Goal: Task Accomplishment & Management: Manage account settings

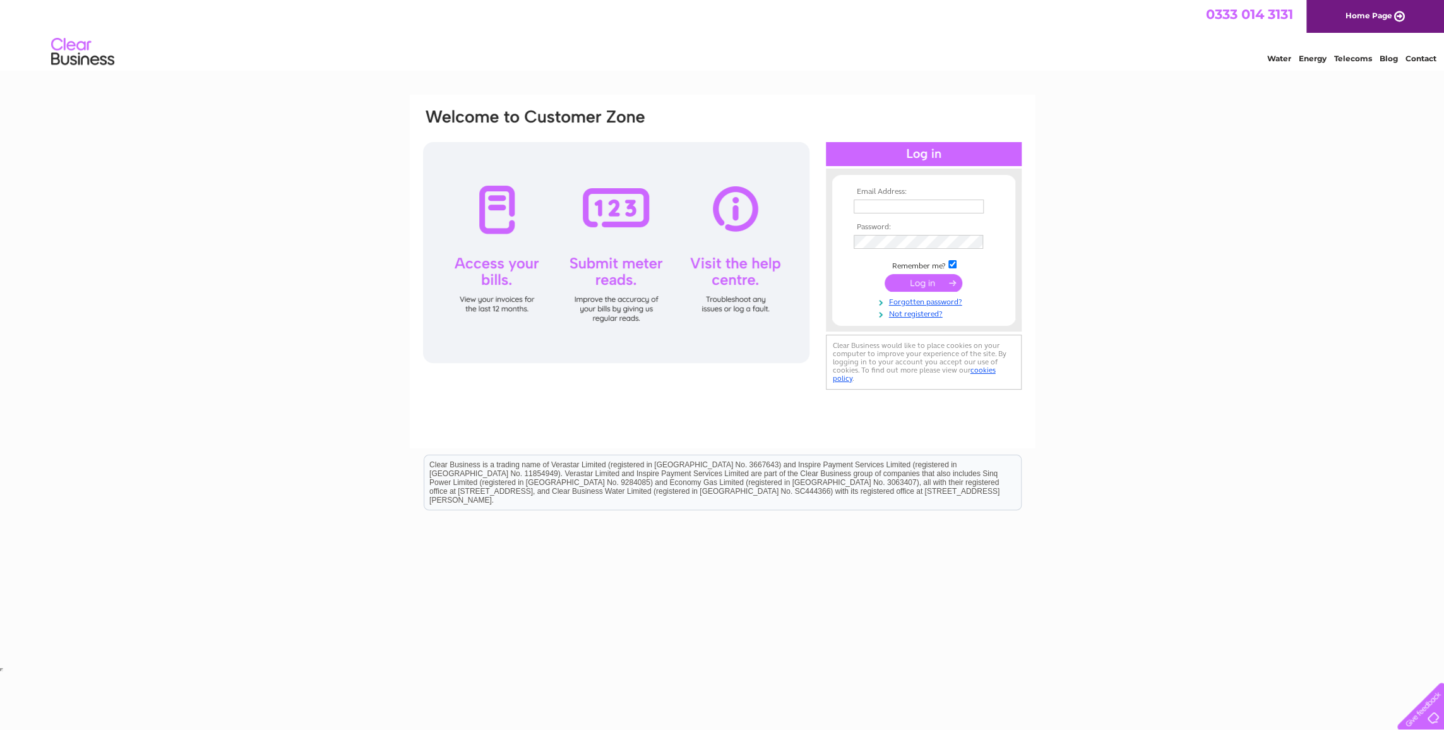
click at [869, 205] on input "text" at bounding box center [919, 207] width 130 height 14
type input "melissa@melissahutcheson.co.uk"
click at [914, 286] on input "submit" at bounding box center [924, 283] width 78 height 18
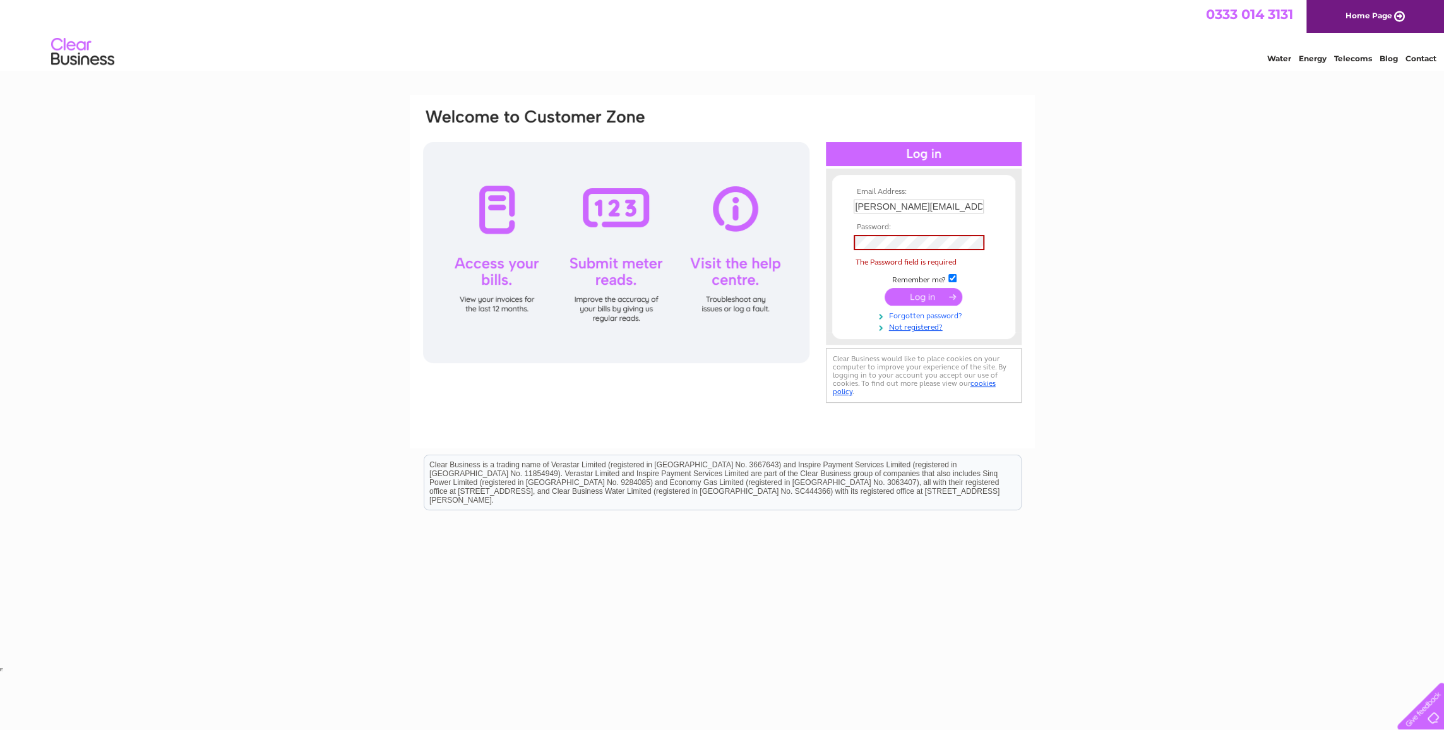
click at [909, 313] on link "Forgotten password?" at bounding box center [925, 315] width 143 height 12
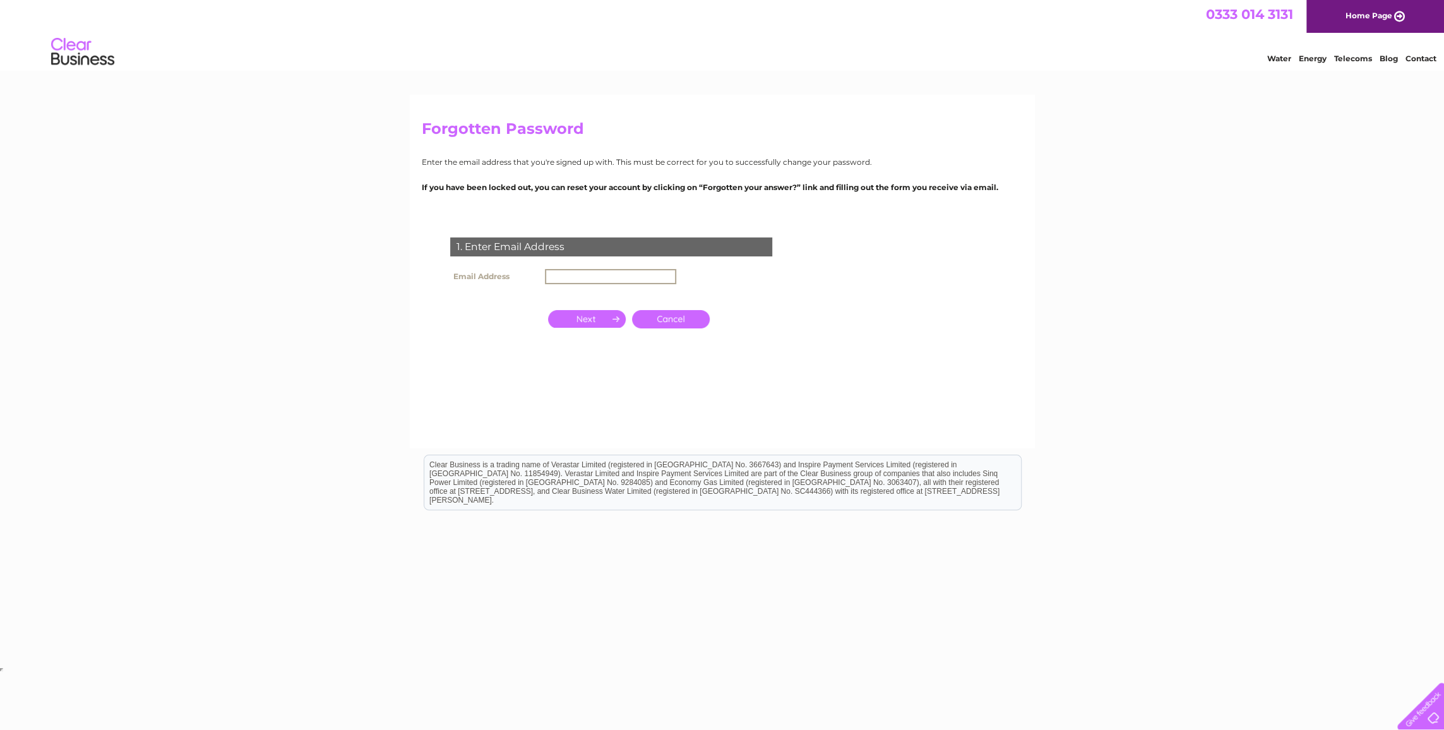
click at [584, 277] on input "text" at bounding box center [610, 276] width 131 height 15
type input "[PERSON_NAME][EMAIL_ADDRESS][DOMAIN_NAME]"
click at [595, 325] on input "button" at bounding box center [587, 318] width 78 height 18
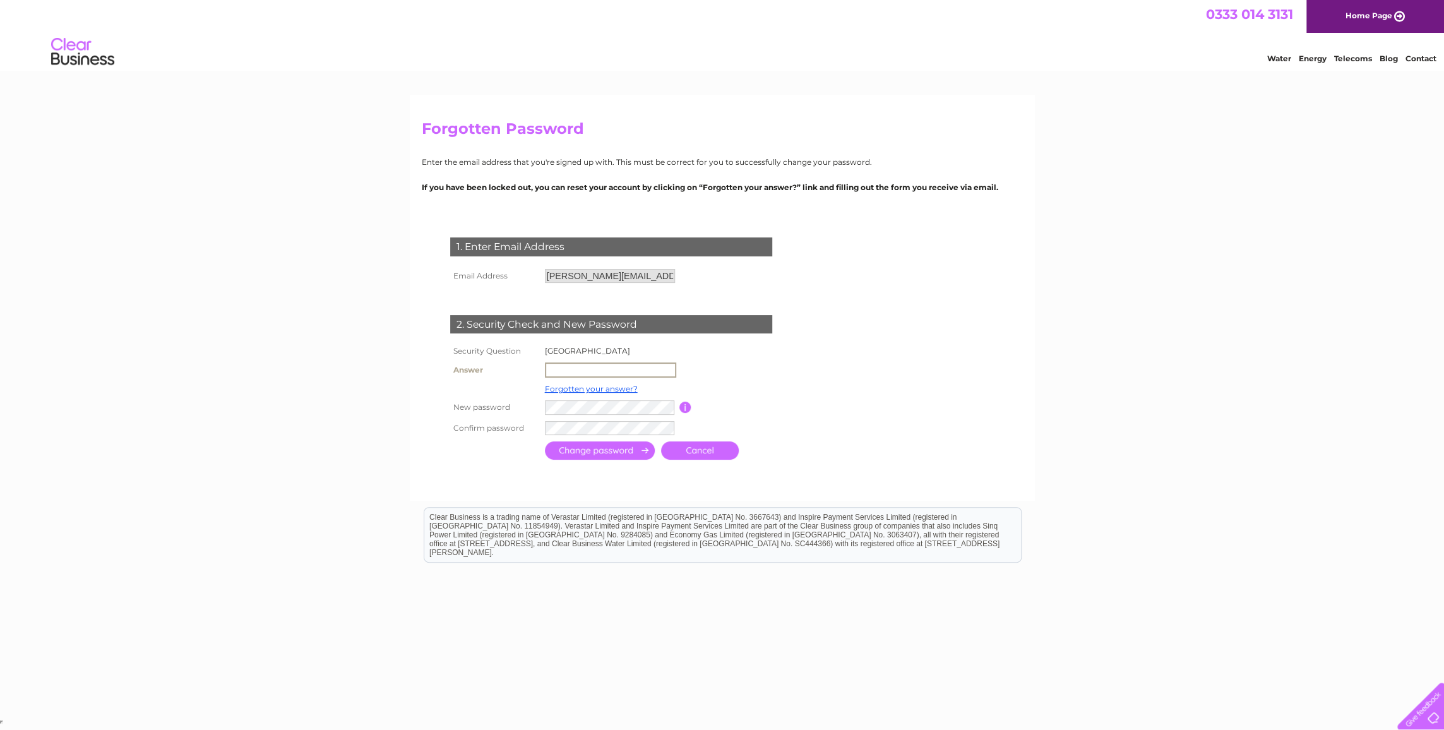
click at [578, 371] on input "text" at bounding box center [610, 369] width 131 height 15
type input "standrews"
click at [594, 456] on input "submit" at bounding box center [600, 450] width 110 height 18
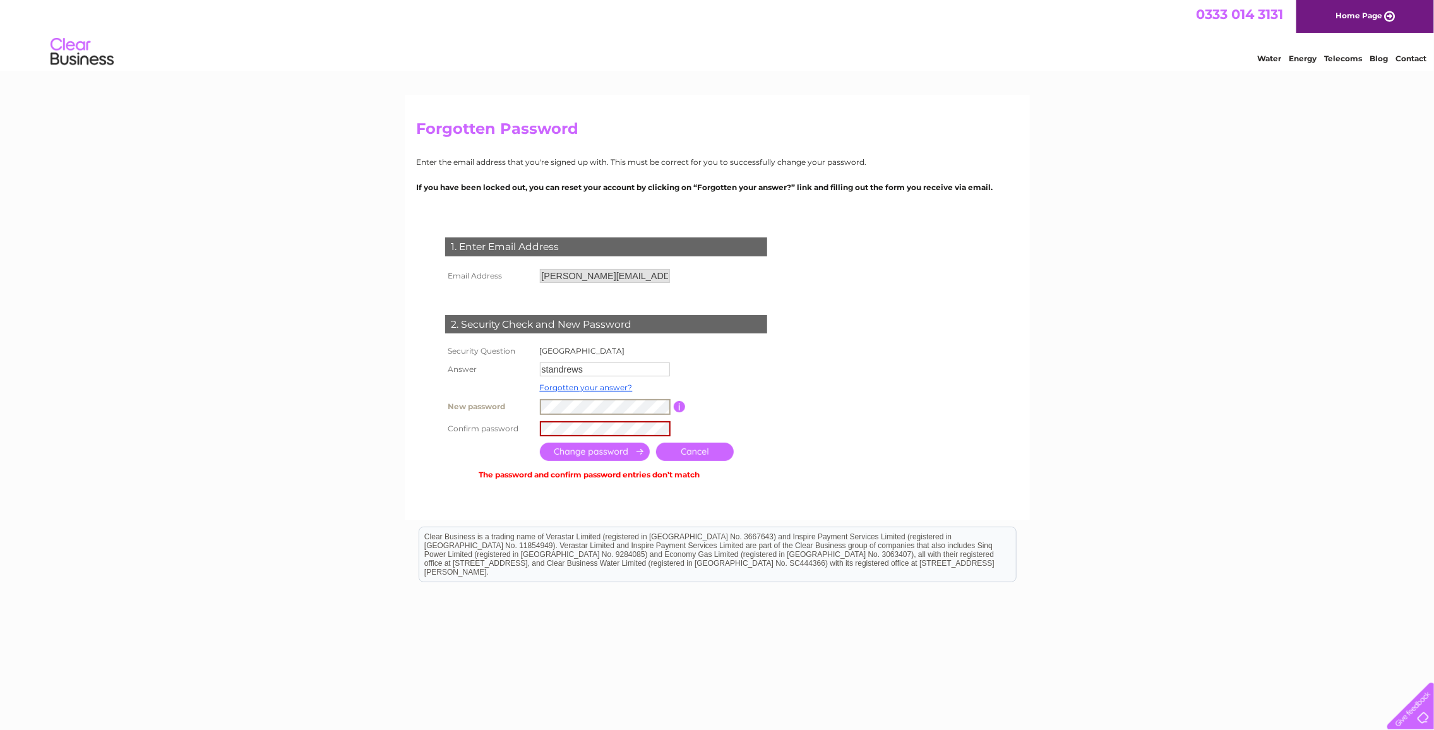
click at [521, 409] on tr "New password Password must be at least 6 characters long" at bounding box center [620, 407] width 357 height 22
click at [504, 423] on tr "Confirm password" at bounding box center [620, 429] width 357 height 22
click at [629, 451] on input "submit" at bounding box center [595, 452] width 110 height 18
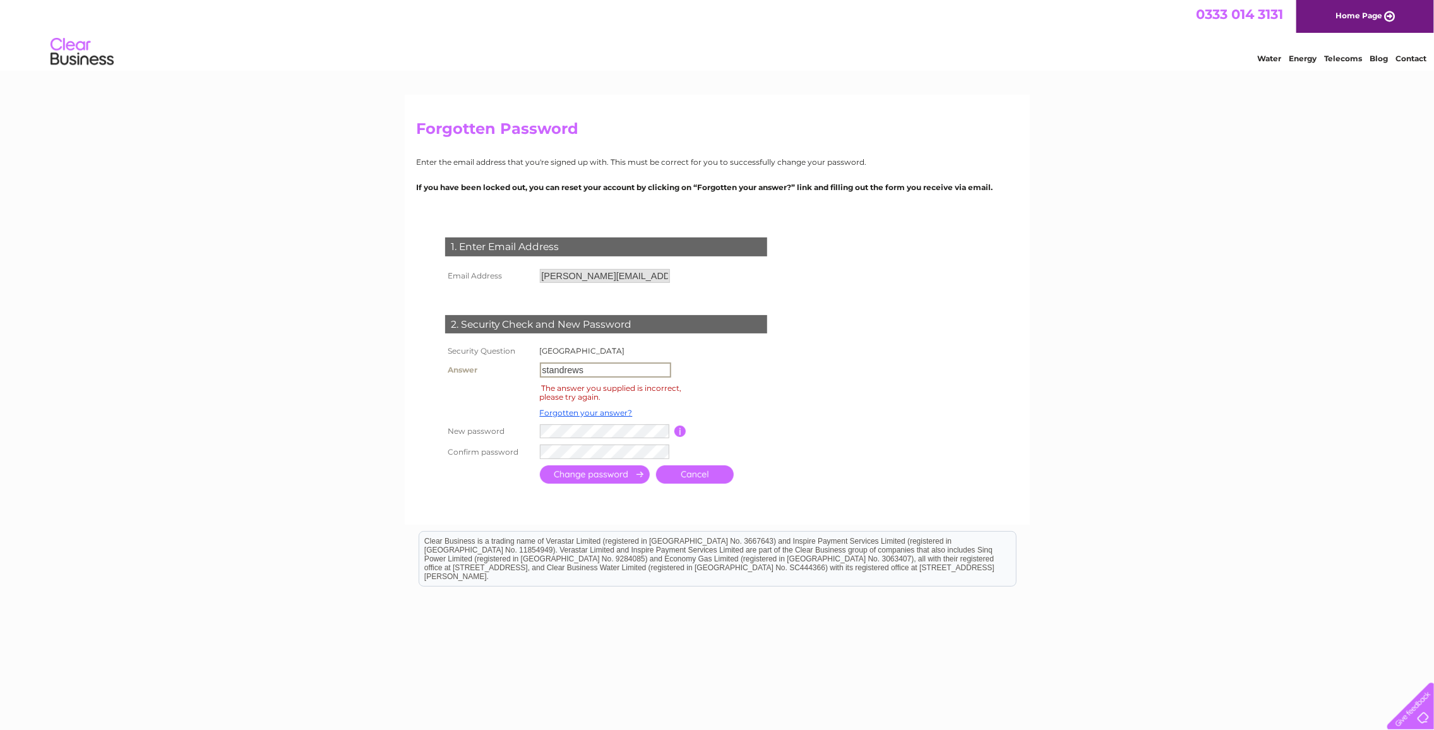
click at [546, 371] on input "standrews" at bounding box center [605, 369] width 131 height 15
click at [554, 368] on input "Standrews" at bounding box center [605, 369] width 131 height 15
type input "StAndrews"
click at [579, 475] on input "submit" at bounding box center [595, 474] width 110 height 18
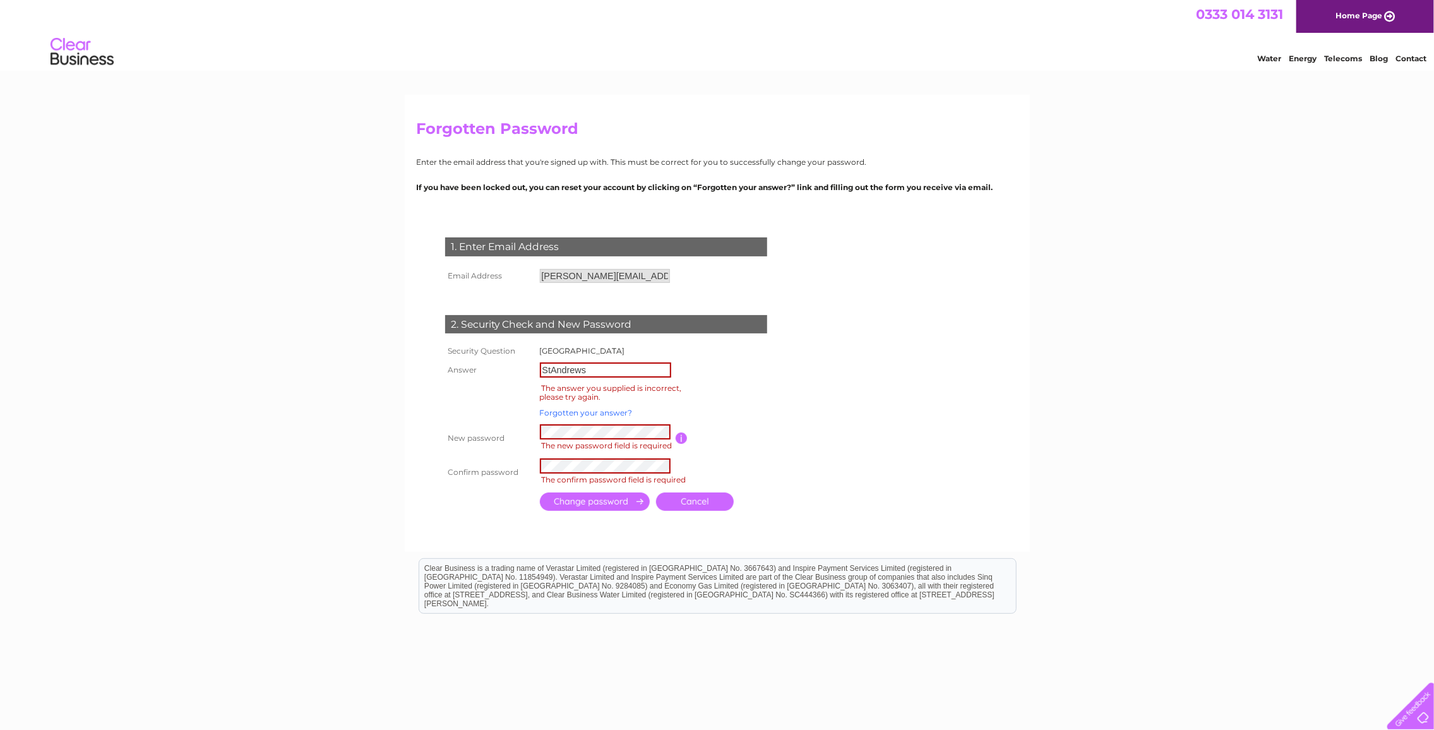
click at [573, 415] on link "Forgotten your answer?" at bounding box center [586, 412] width 93 height 9
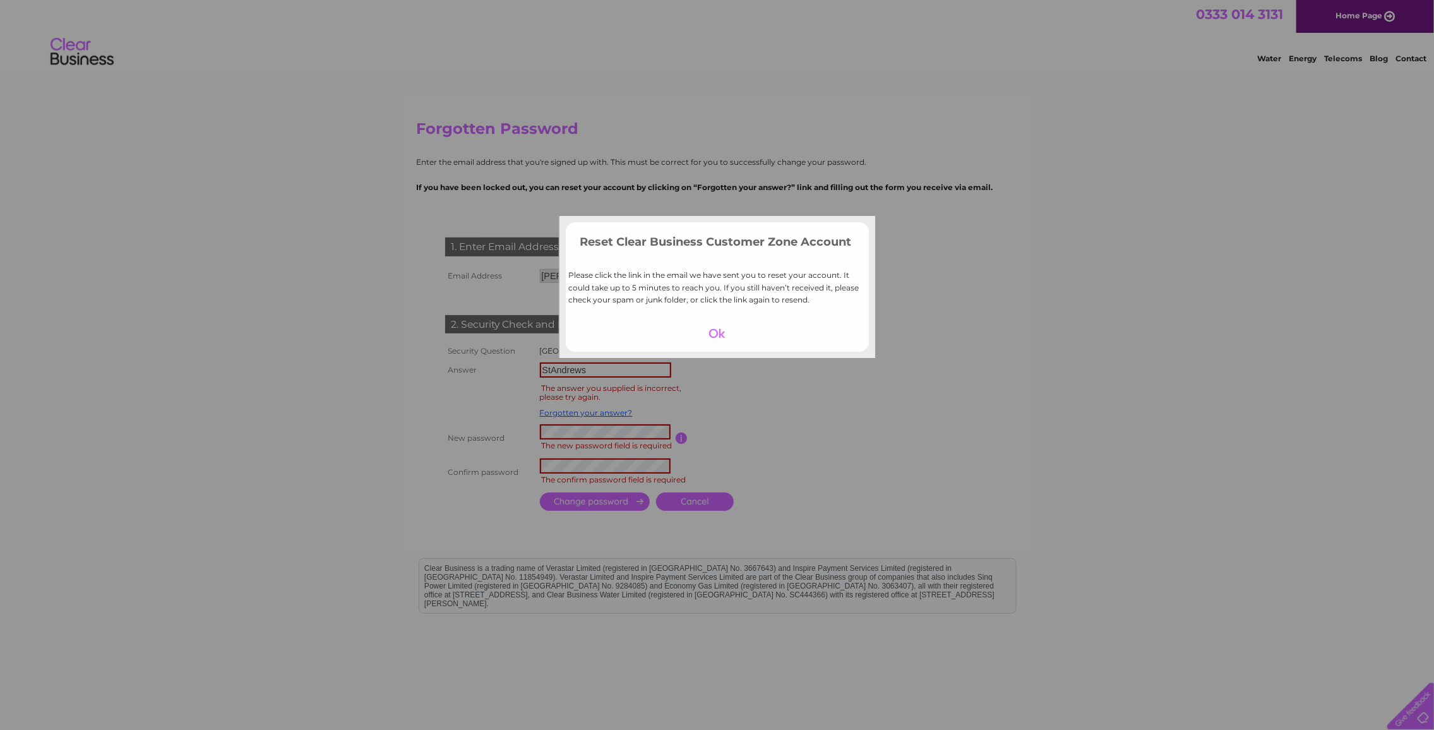
click at [724, 330] on div at bounding box center [717, 334] width 78 height 18
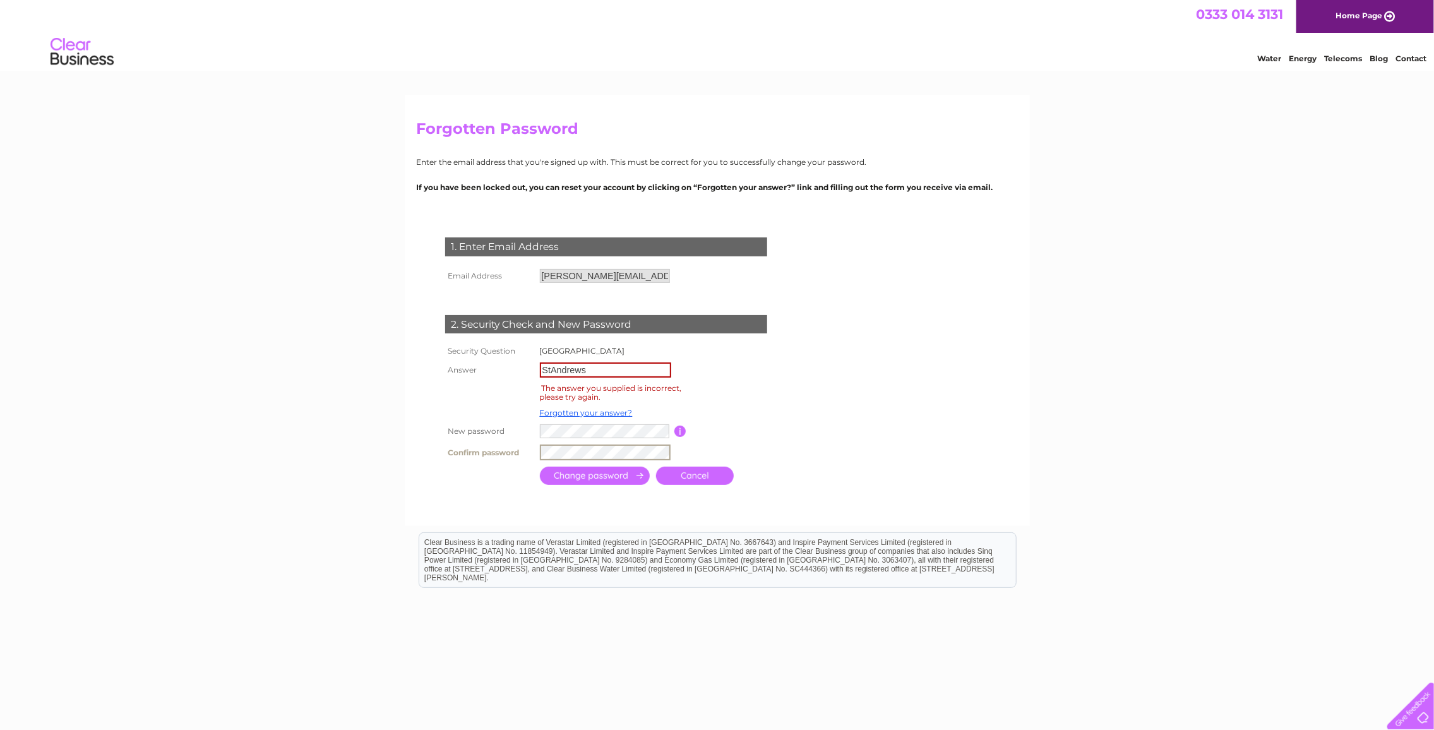
click at [573, 472] on input "submit" at bounding box center [595, 476] width 110 height 18
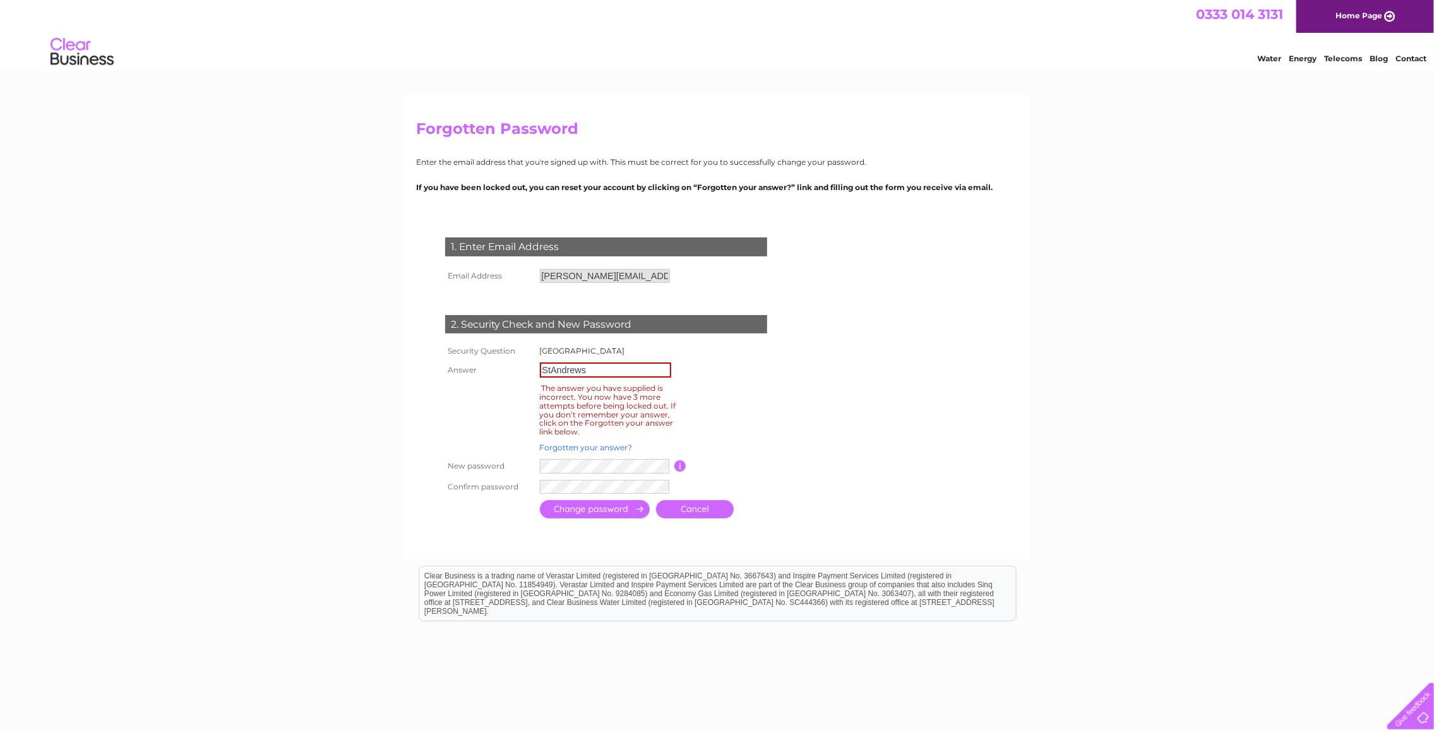
click at [587, 445] on link "Forgotten your answer?" at bounding box center [586, 447] width 93 height 9
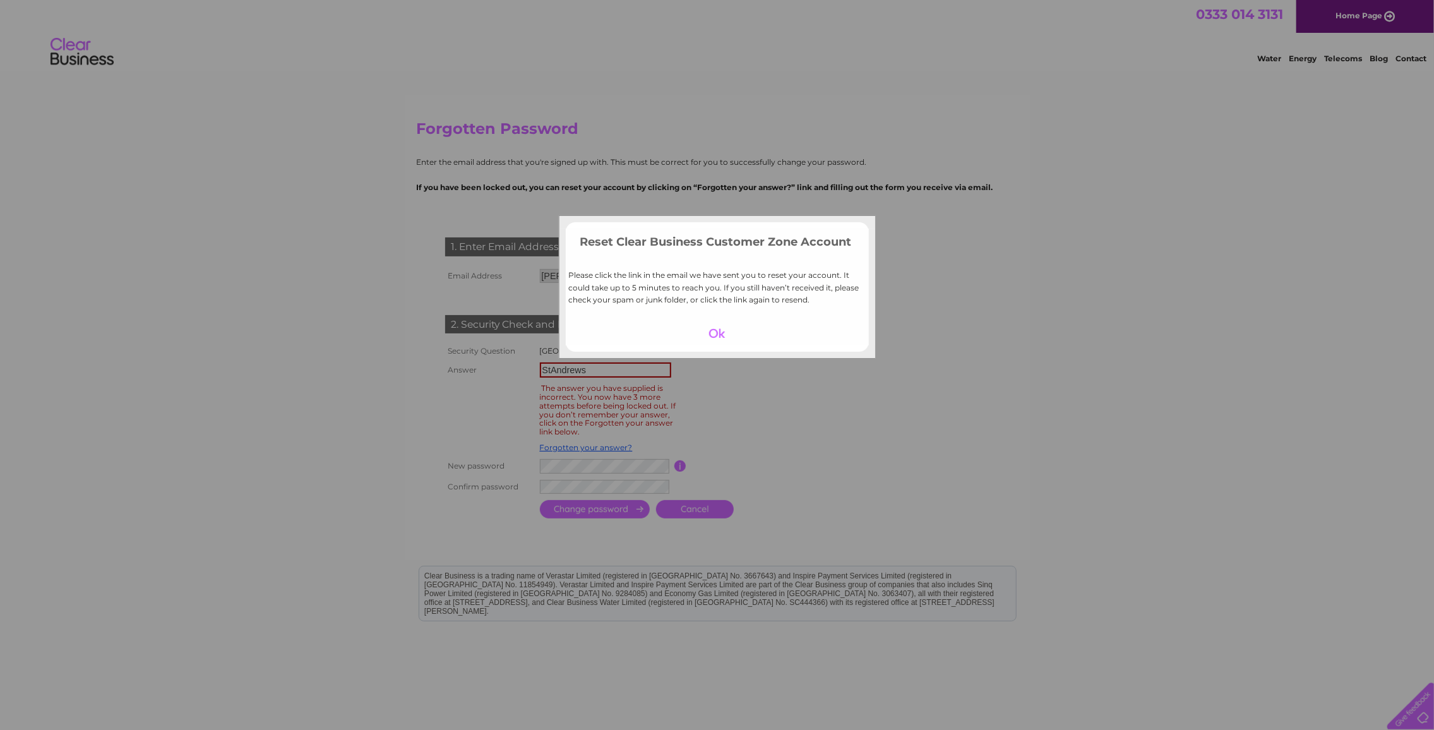
click at [715, 330] on div at bounding box center [717, 334] width 78 height 18
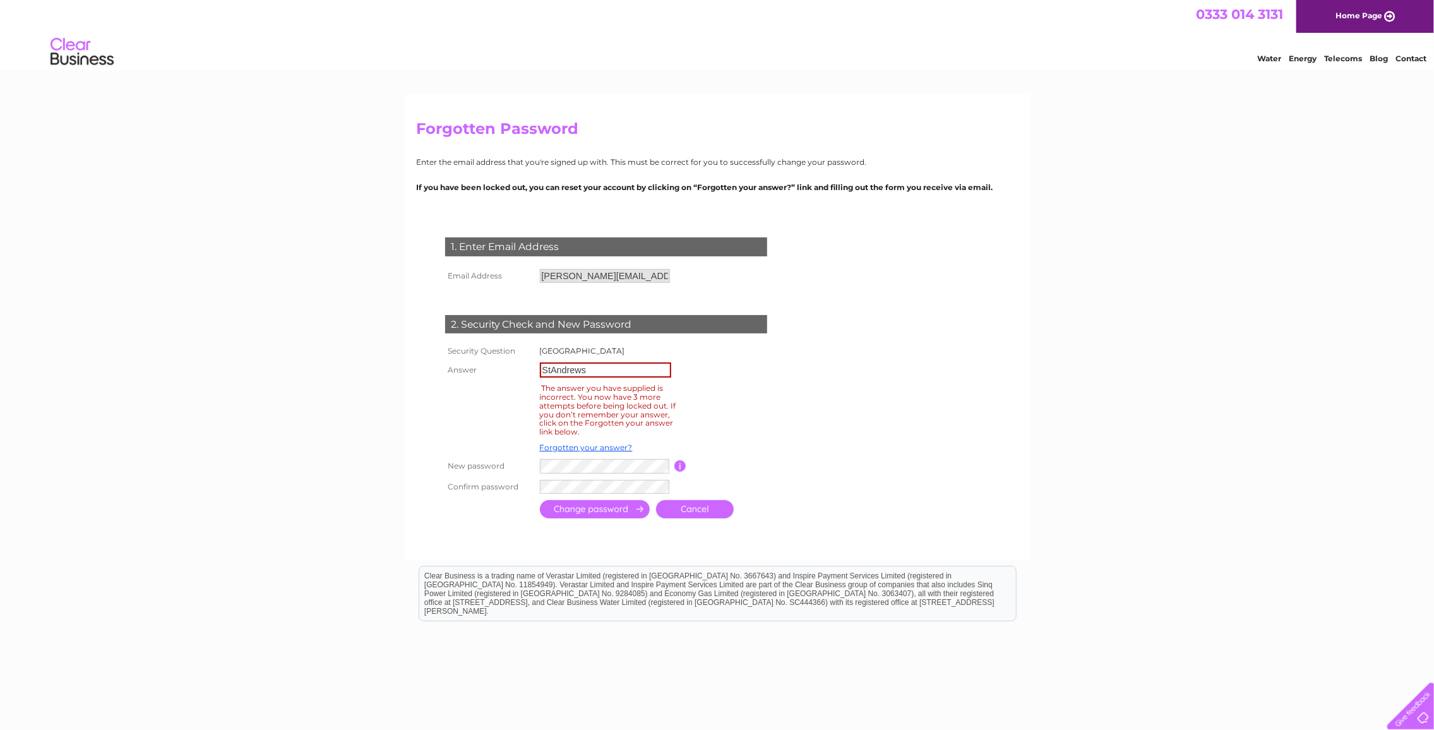
click at [1347, 18] on link "Home Page" at bounding box center [1365, 16] width 138 height 33
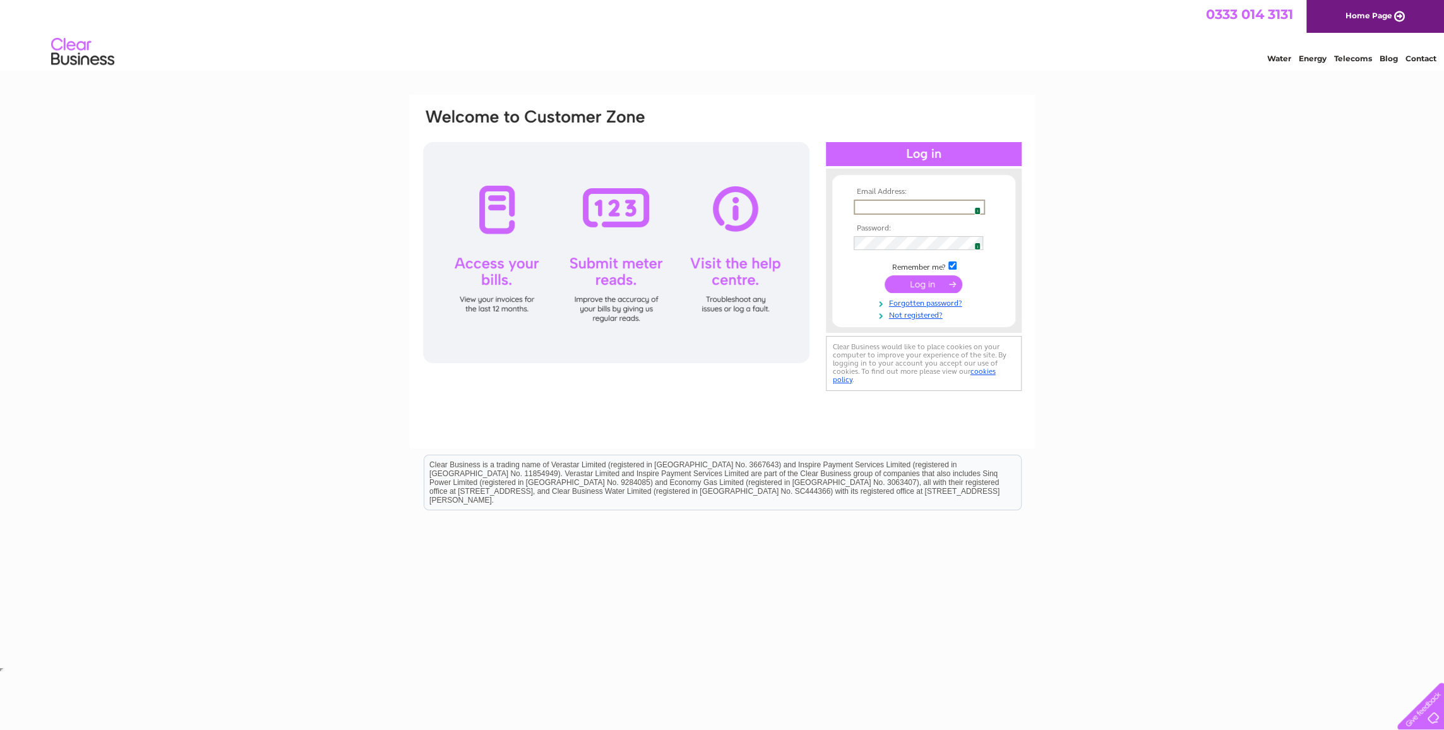
click at [876, 203] on input "text" at bounding box center [919, 207] width 131 height 15
type input "melissa@melissahutcheson.co.uk"
click at [930, 284] on input "submit" at bounding box center [924, 283] width 78 height 18
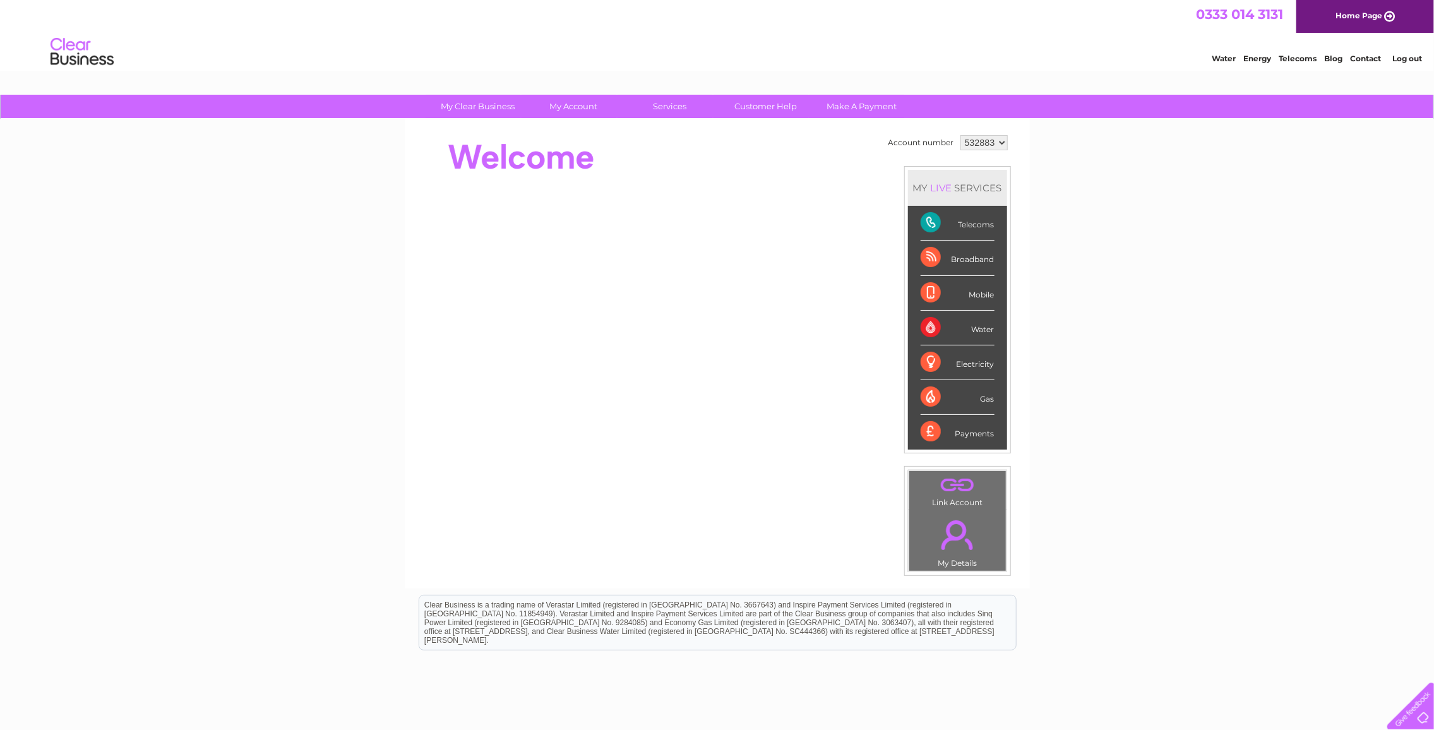
click at [931, 223] on div "Telecoms" at bounding box center [958, 223] width 74 height 35
click at [927, 218] on div "Telecoms" at bounding box center [958, 223] width 74 height 35
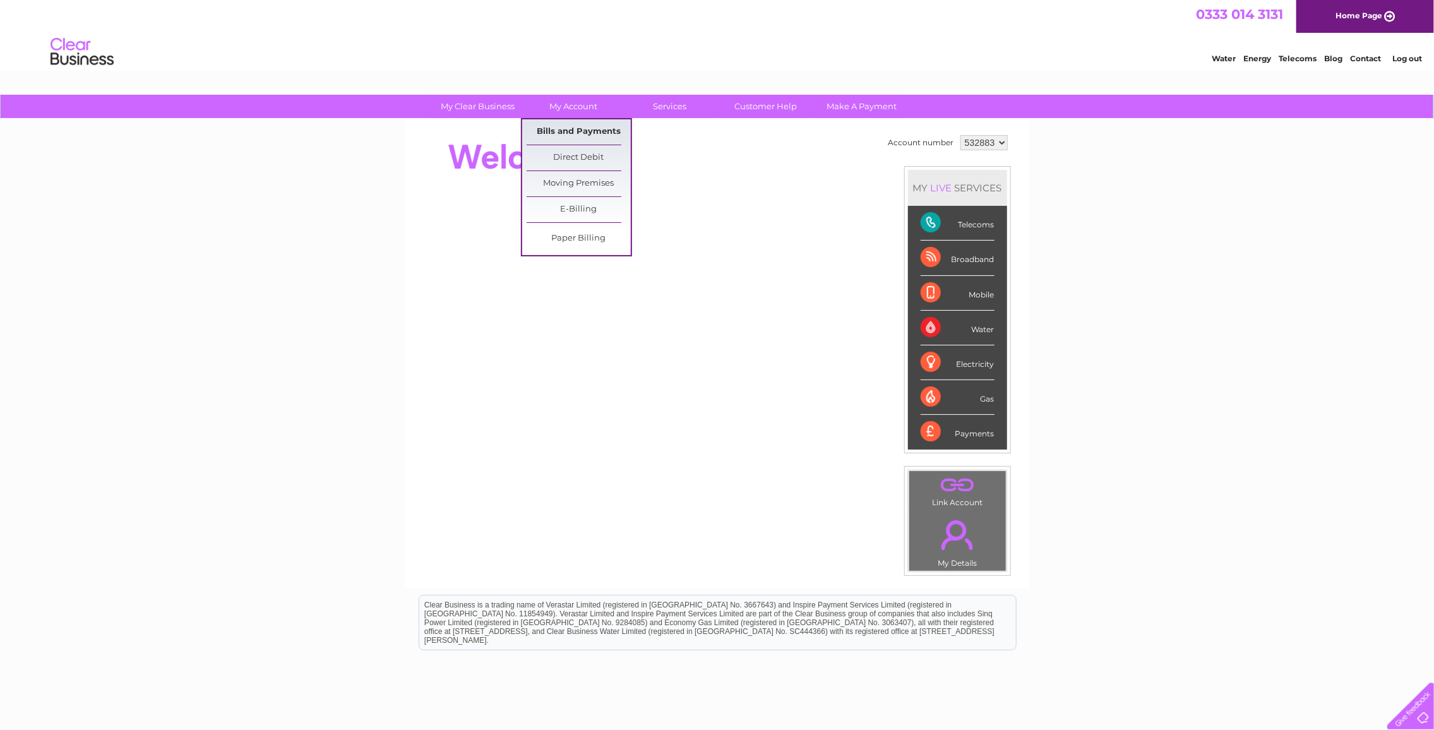
click at [578, 130] on link "Bills and Payments" at bounding box center [579, 131] width 104 height 25
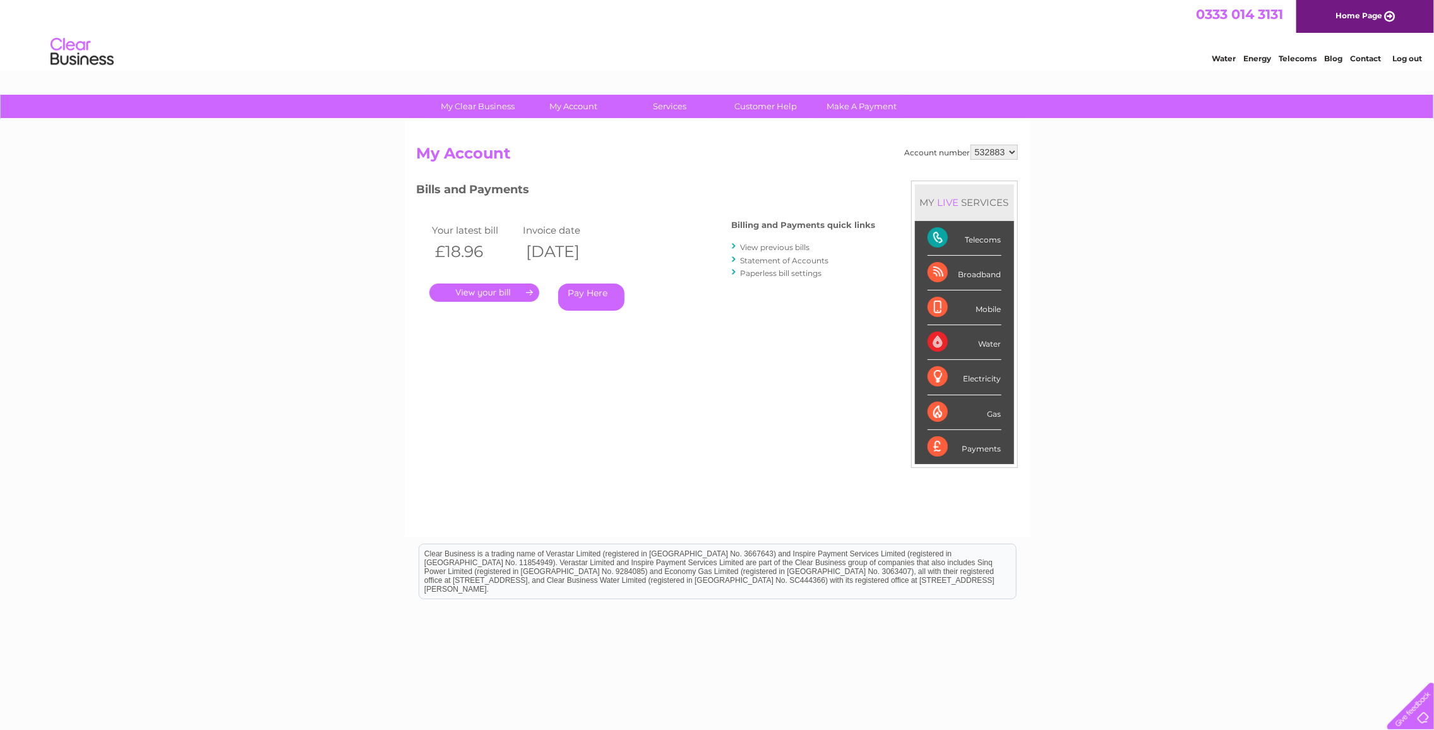
click at [761, 246] on link "View previous bills" at bounding box center [775, 246] width 69 height 9
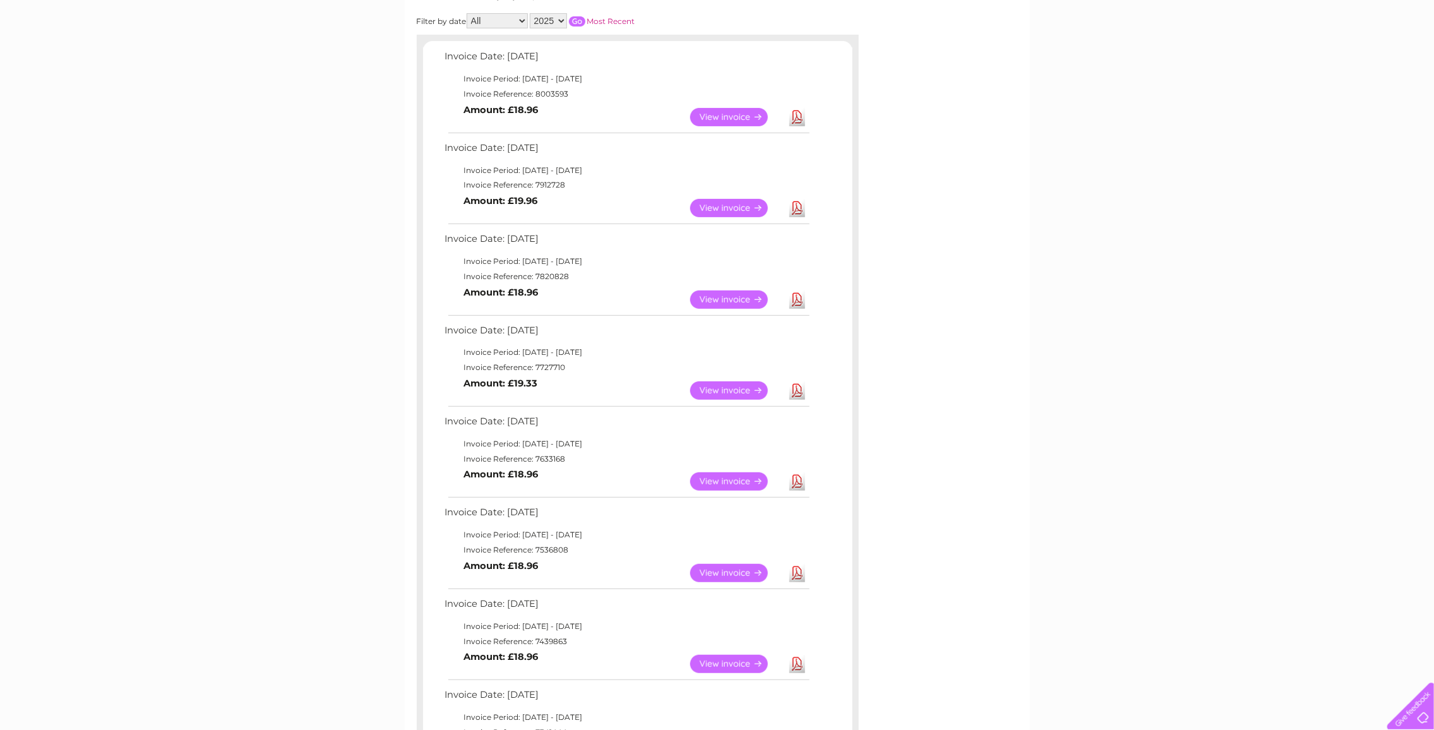
scroll to position [189, 0]
click at [720, 119] on link "View" at bounding box center [736, 116] width 93 height 18
